Goal: Transaction & Acquisition: Obtain resource

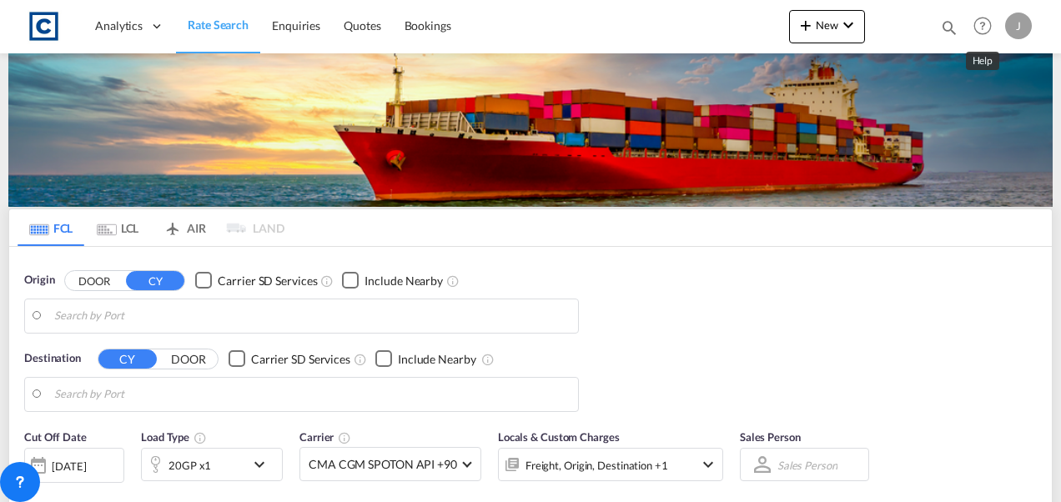
type input "GB-NP12, Caerphilly"
type input "[GEOGRAPHIC_DATA], AUSYD"
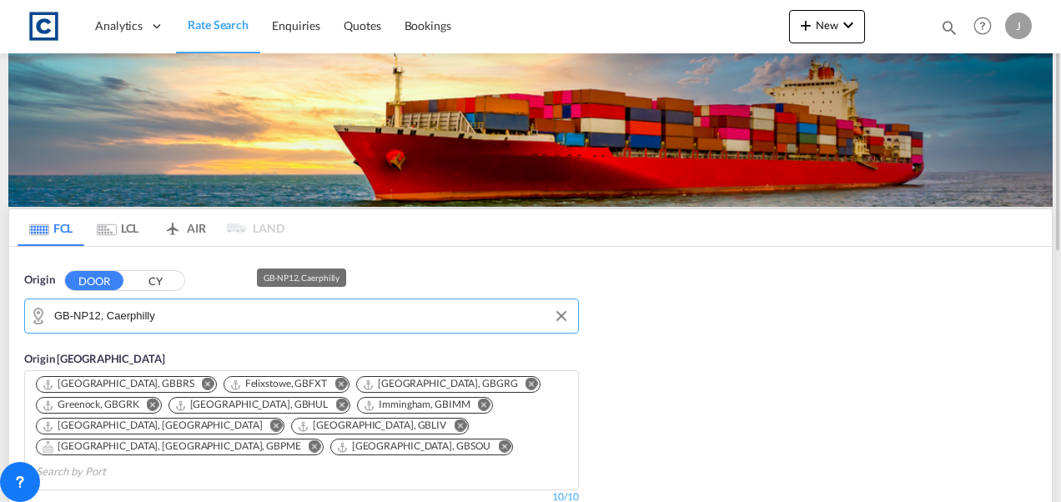
click at [176, 320] on input "GB-NP12, Caerphilly" at bounding box center [312, 316] width 516 height 25
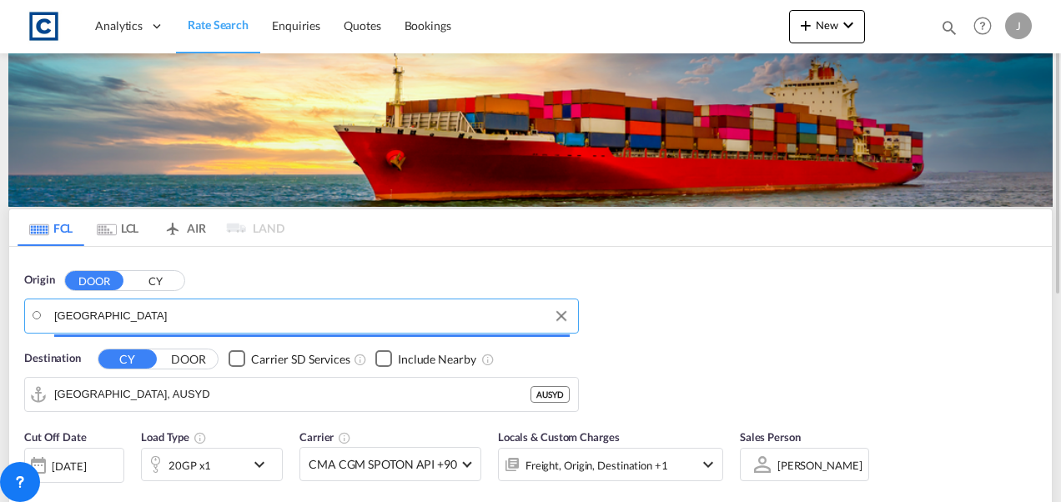
click at [176, 320] on input "[GEOGRAPHIC_DATA]" at bounding box center [312, 316] width 516 height 25
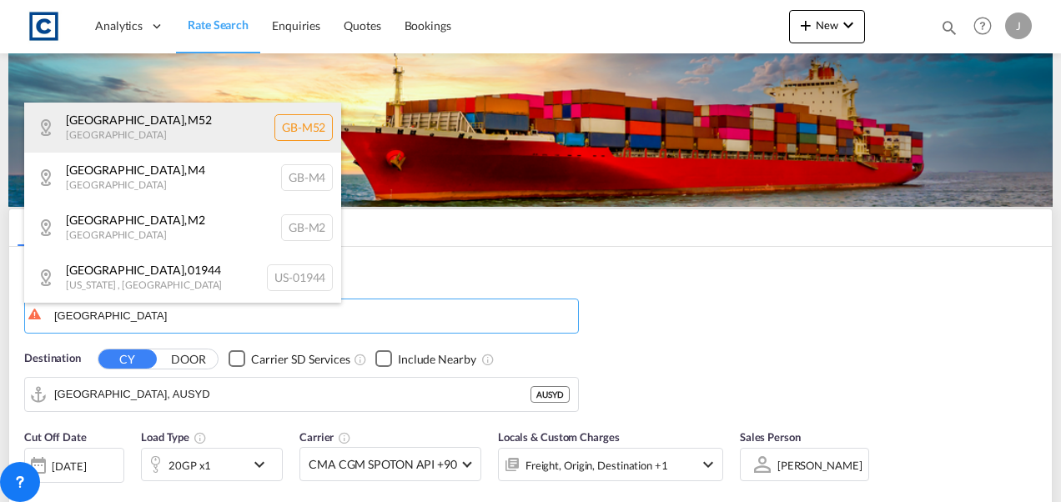
click at [103, 131] on div "[GEOGRAPHIC_DATA] , M52 [GEOGRAPHIC_DATA] [GEOGRAPHIC_DATA]-M52" at bounding box center [182, 128] width 317 height 50
type input "GB-M52, [GEOGRAPHIC_DATA]"
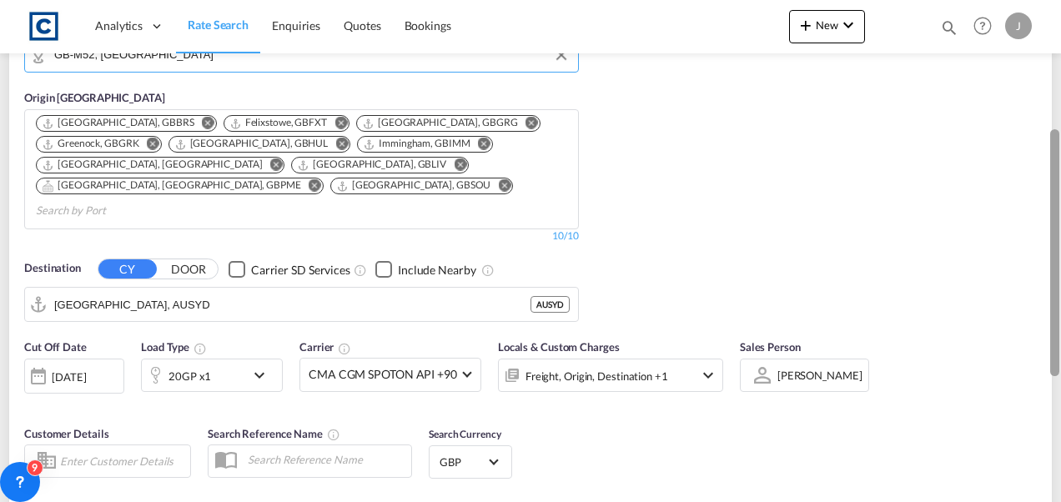
scroll to position [266, 0]
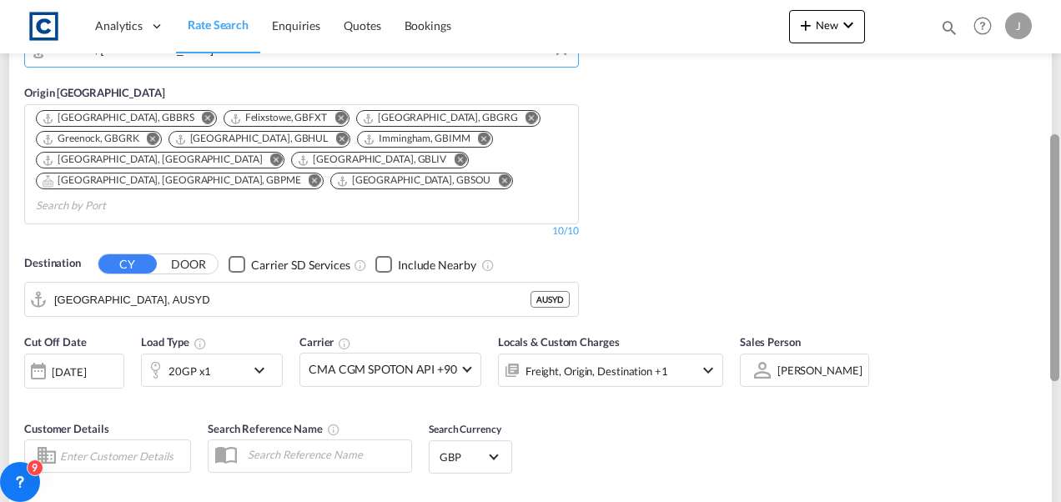
drag, startPoint x: 1051, startPoint y: 197, endPoint x: 1055, endPoint y: 329, distance: 131.9
click at [1055, 329] on div at bounding box center [1054, 257] width 9 height 247
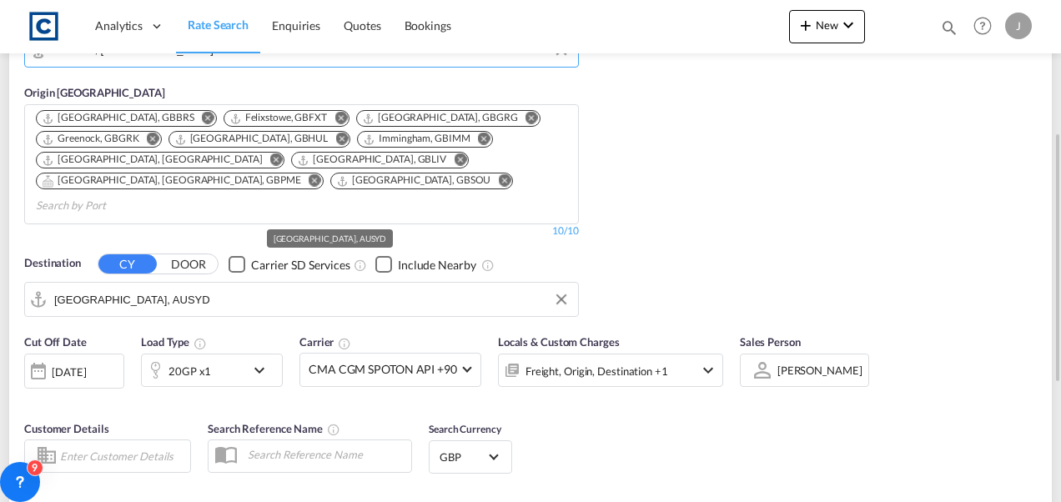
click at [200, 287] on input "[GEOGRAPHIC_DATA], AUSYD" at bounding box center [312, 299] width 516 height 25
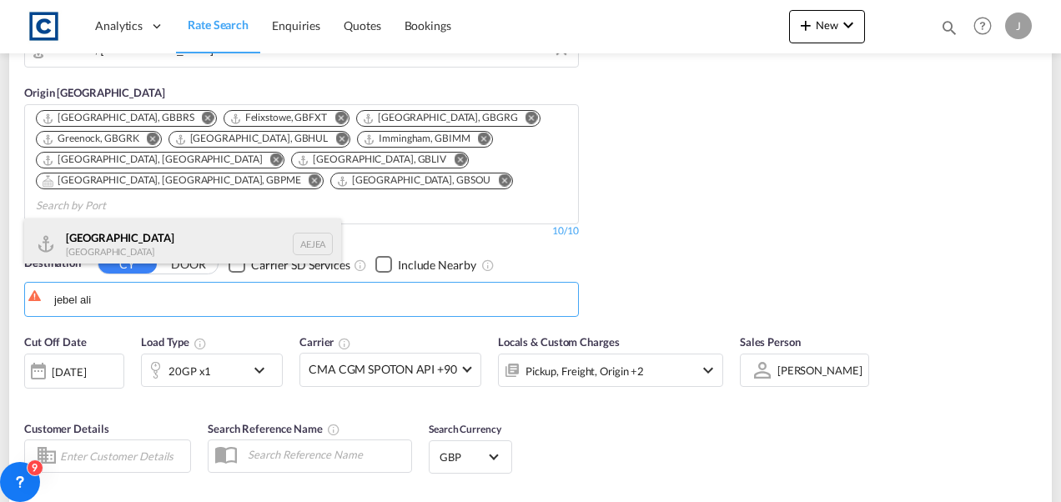
click at [117, 237] on div "[GEOGRAPHIC_DATA] [GEOGRAPHIC_DATA]" at bounding box center [182, 244] width 317 height 50
type input "[GEOGRAPHIC_DATA], [GEOGRAPHIC_DATA]"
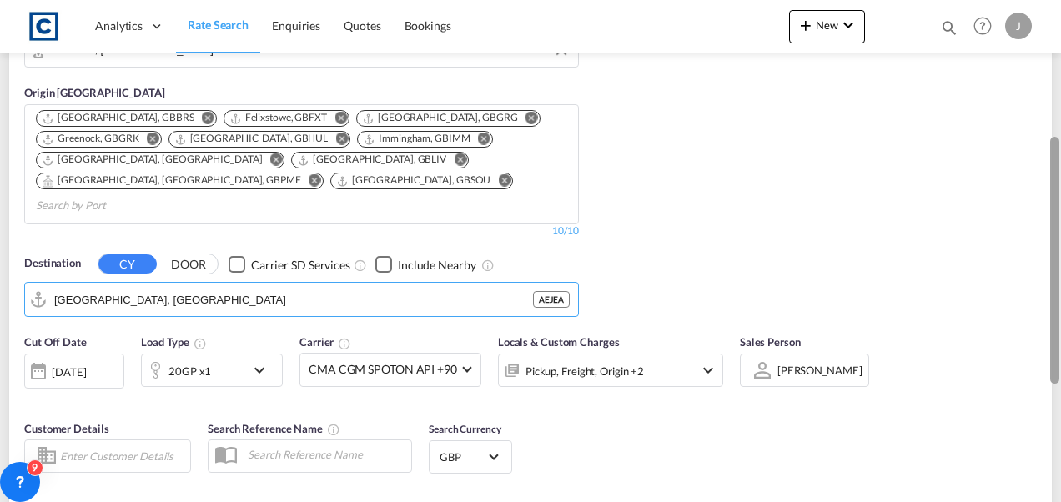
click at [1055, 219] on div at bounding box center [1054, 260] width 9 height 247
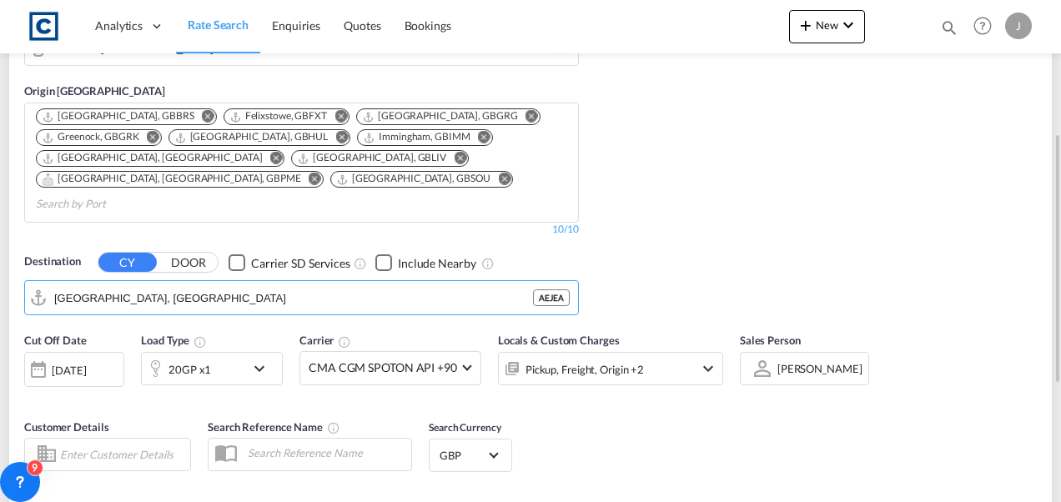
click at [218, 352] on div "20GP x1" at bounding box center [193, 368] width 103 height 33
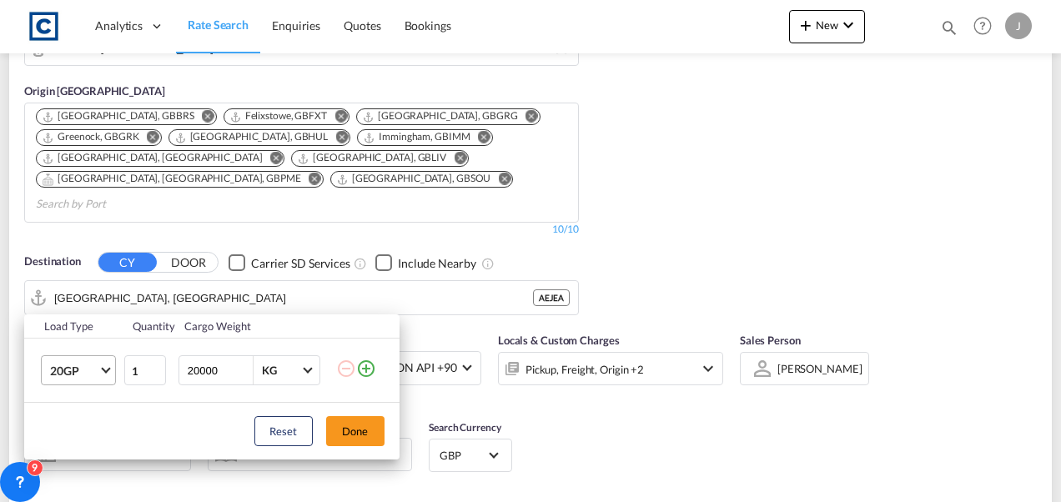
click at [73, 365] on span "20GP" at bounding box center [74, 371] width 48 height 17
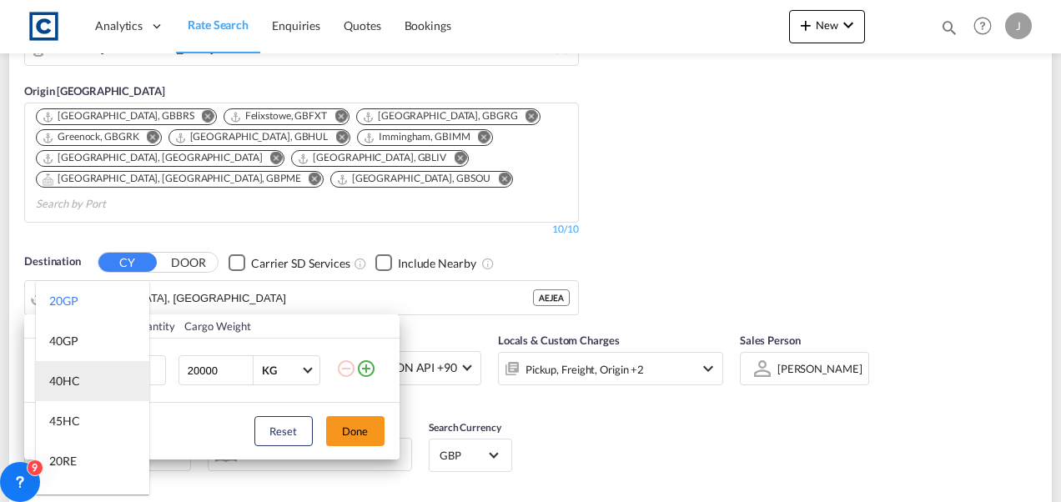
click at [73, 392] on md-option "40HC" at bounding box center [92, 381] width 113 height 40
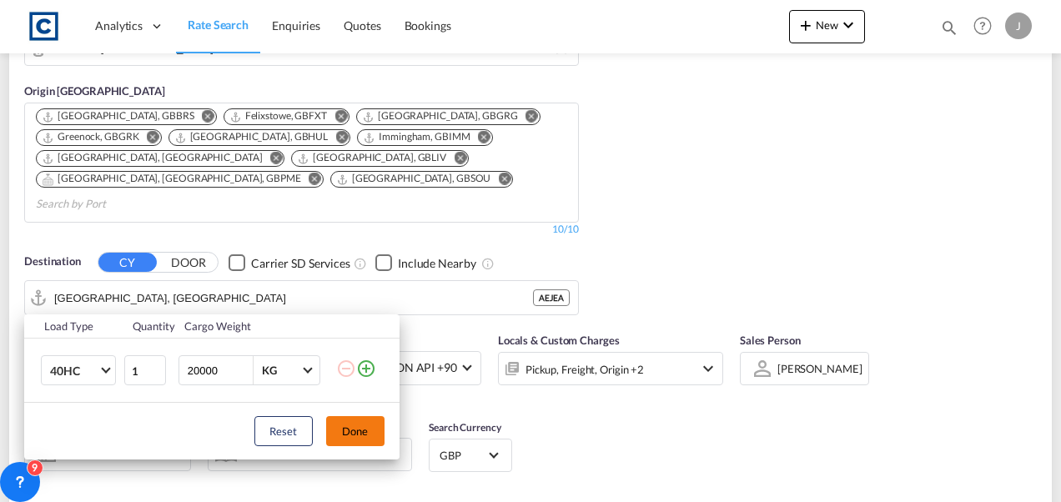
click at [360, 442] on button "Done" at bounding box center [355, 431] width 58 height 30
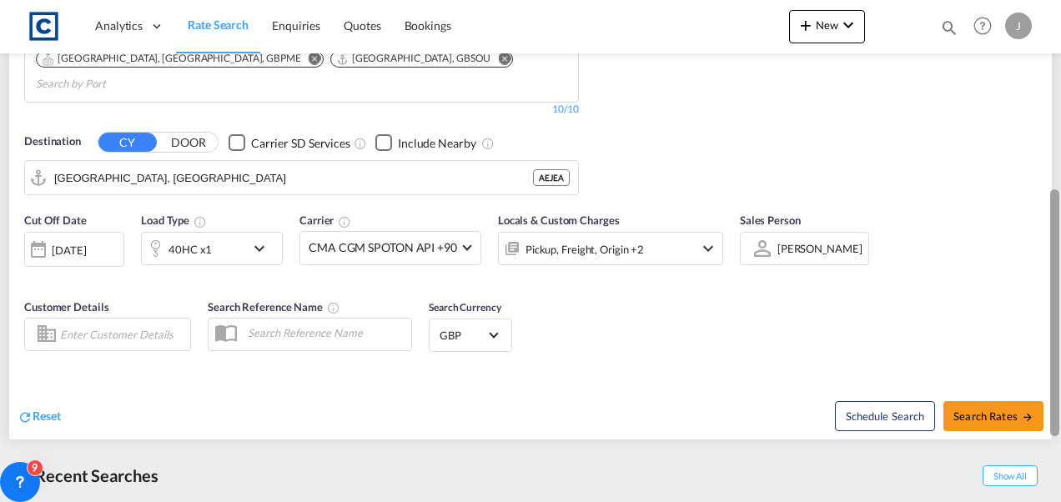
drag, startPoint x: 1053, startPoint y: 269, endPoint x: 1064, endPoint y: 330, distance: 62.7
click at [1060, 330] on html "Analytics Dashboard Rate Search Enquiries Quotes Bookings Analytics" at bounding box center [530, 251] width 1061 height 502
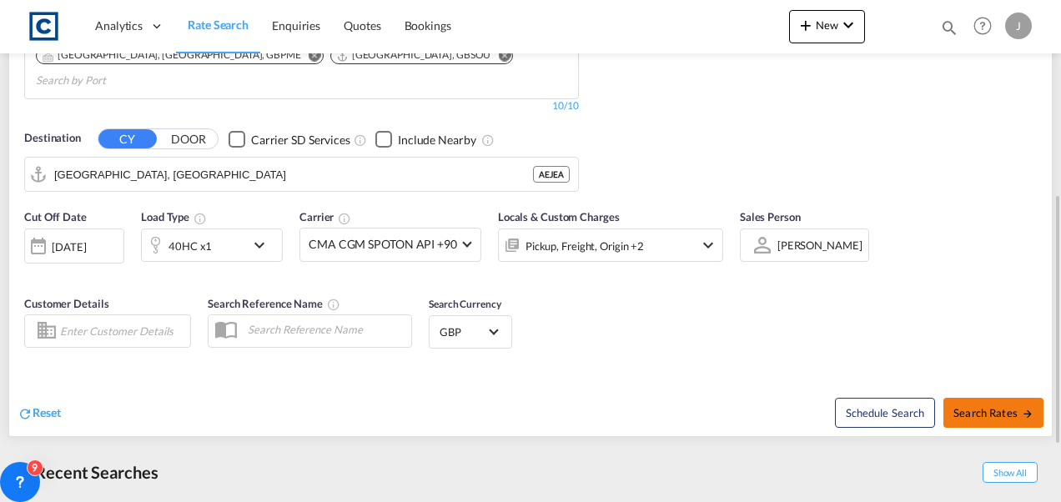
click at [1005, 406] on span "Search Rates" at bounding box center [994, 412] width 80 height 13
type input "M52 to AEJEA / [DATE]"
